Goal: Transaction & Acquisition: Purchase product/service

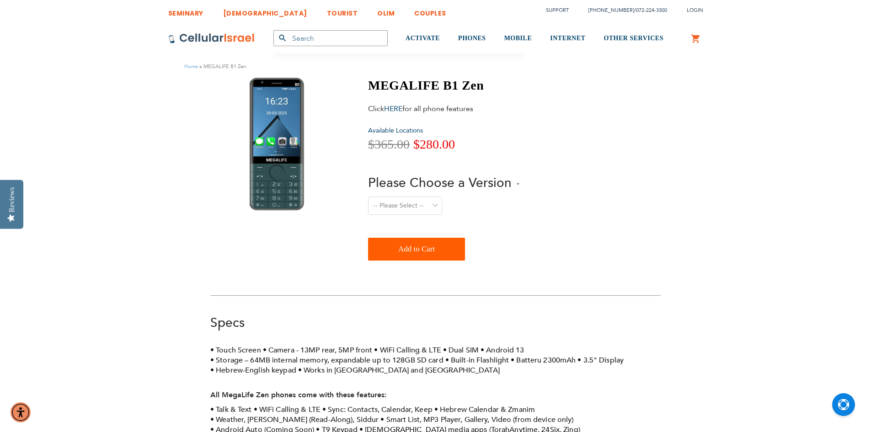
drag, startPoint x: 429, startPoint y: 202, endPoint x: 434, endPoint y: 207, distance: 7.4
click at [434, 207] on select "-- Please Select -- Level 1. Filtered Email only Level 2. Email + Banking Level…" at bounding box center [405, 206] width 74 height 18
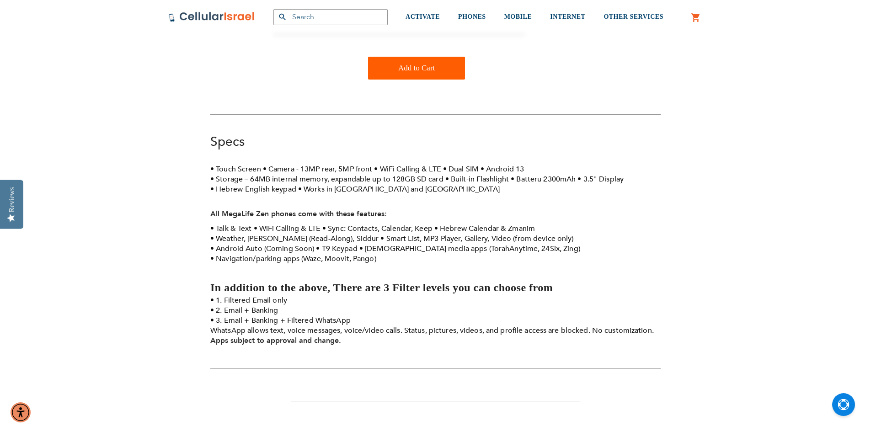
scroll to position [183, 0]
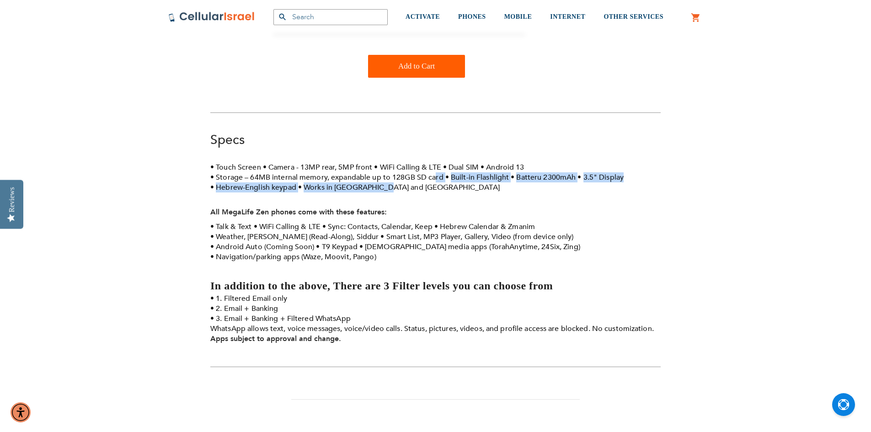
click at [434, 176] on ul "Touch Screen Camera - 13MP rear, 5MP front WiFi Calling & LTE Dual SIM Android …" at bounding box center [435, 177] width 450 height 30
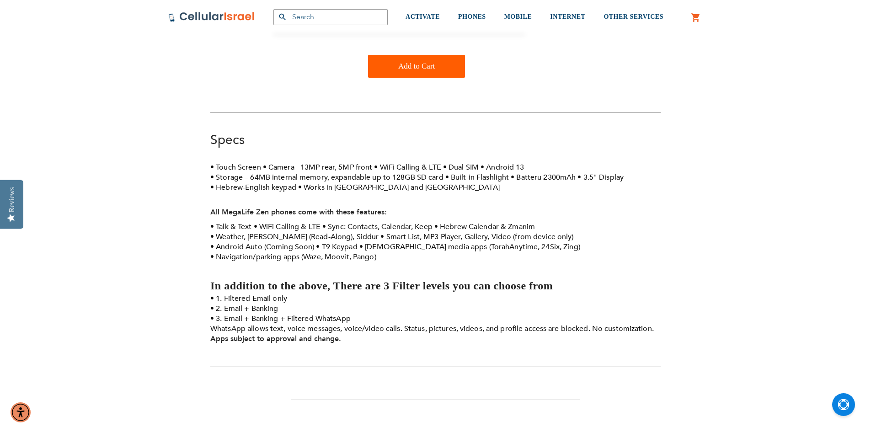
click at [432, 157] on div "Specs Specs Touch Screen Camera - 13MP rear, 5MP front WiFi Calling & LTE Dual …" at bounding box center [435, 239] width 450 height 217
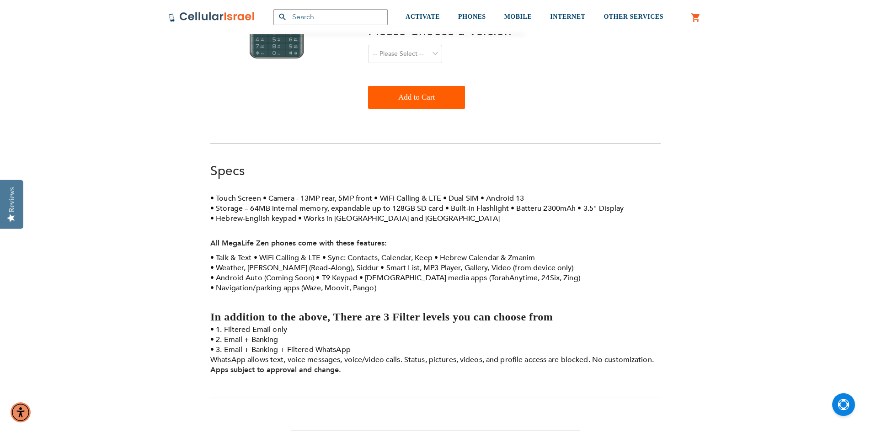
scroll to position [137, 0]
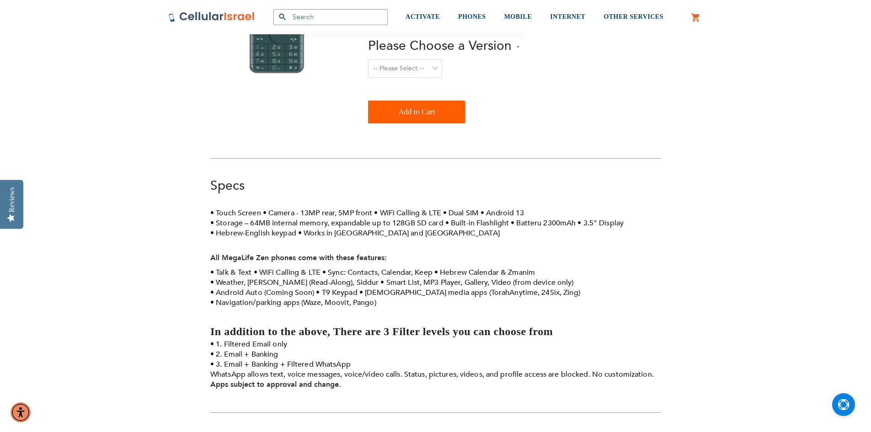
click at [426, 65] on select "-- Please Select -- Level 1. Filtered Email only Level 2. Email + Banking Level…" at bounding box center [405, 68] width 74 height 18
select select "Level 3. Special Yeshiva Plan"
click at [368, 59] on select "-- Please Select -- Level 1. Filtered Email only Level 2. Email + Banking Level…" at bounding box center [405, 68] width 74 height 18
click at [414, 112] on span "Add to Cart" at bounding box center [416, 112] width 37 height 18
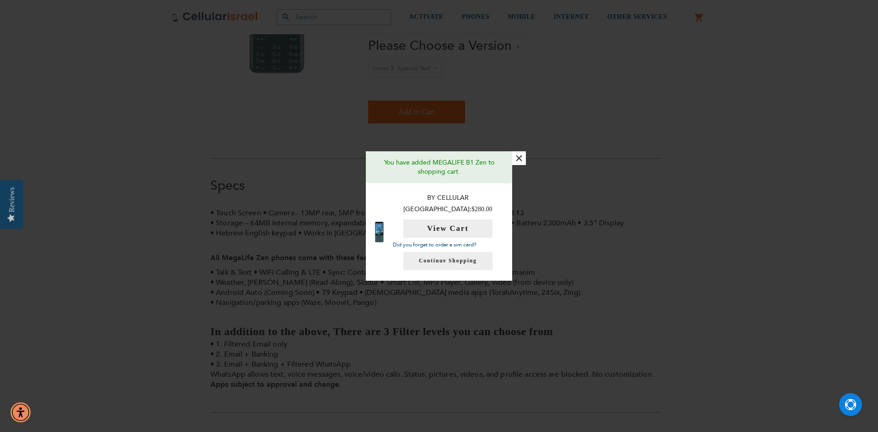
click at [516, 164] on button "×" at bounding box center [519, 158] width 14 height 14
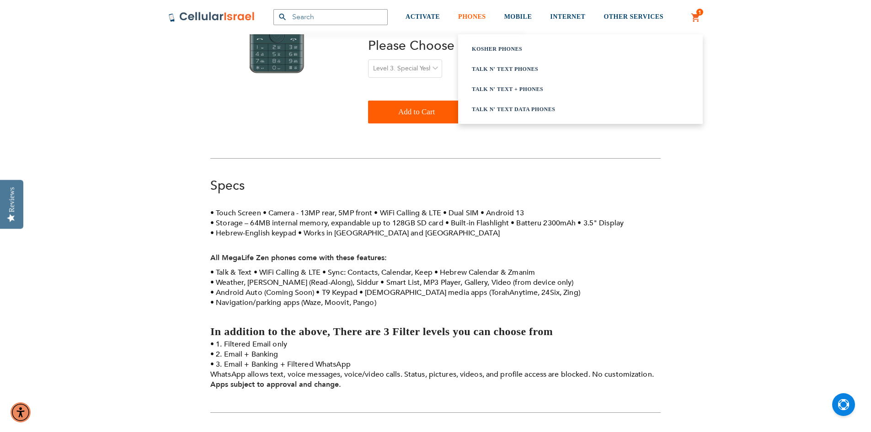
click at [470, 12] on link "PHONES" at bounding box center [472, 17] width 28 height 34
